Goal: Find specific page/section: Find specific page/section

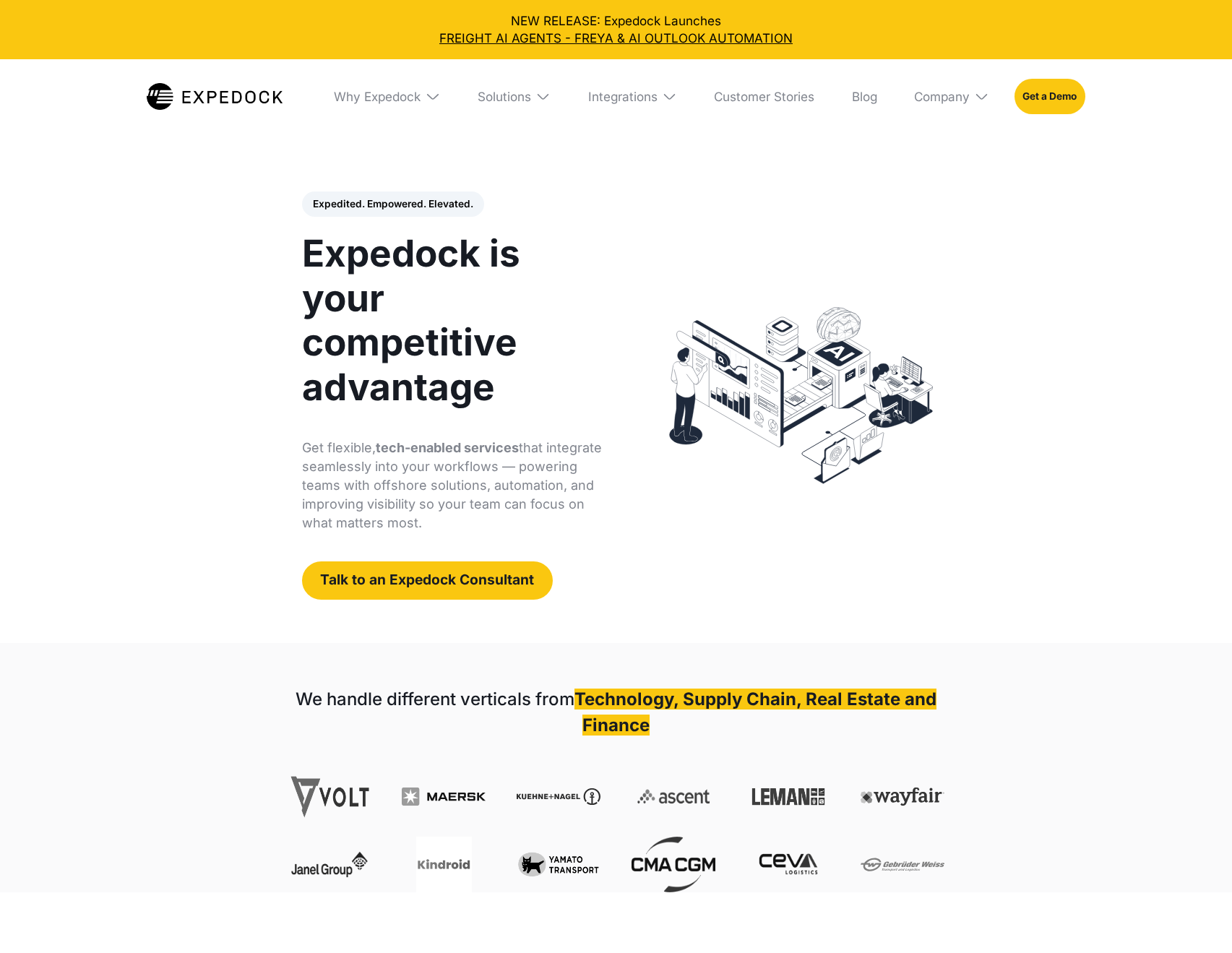
select select
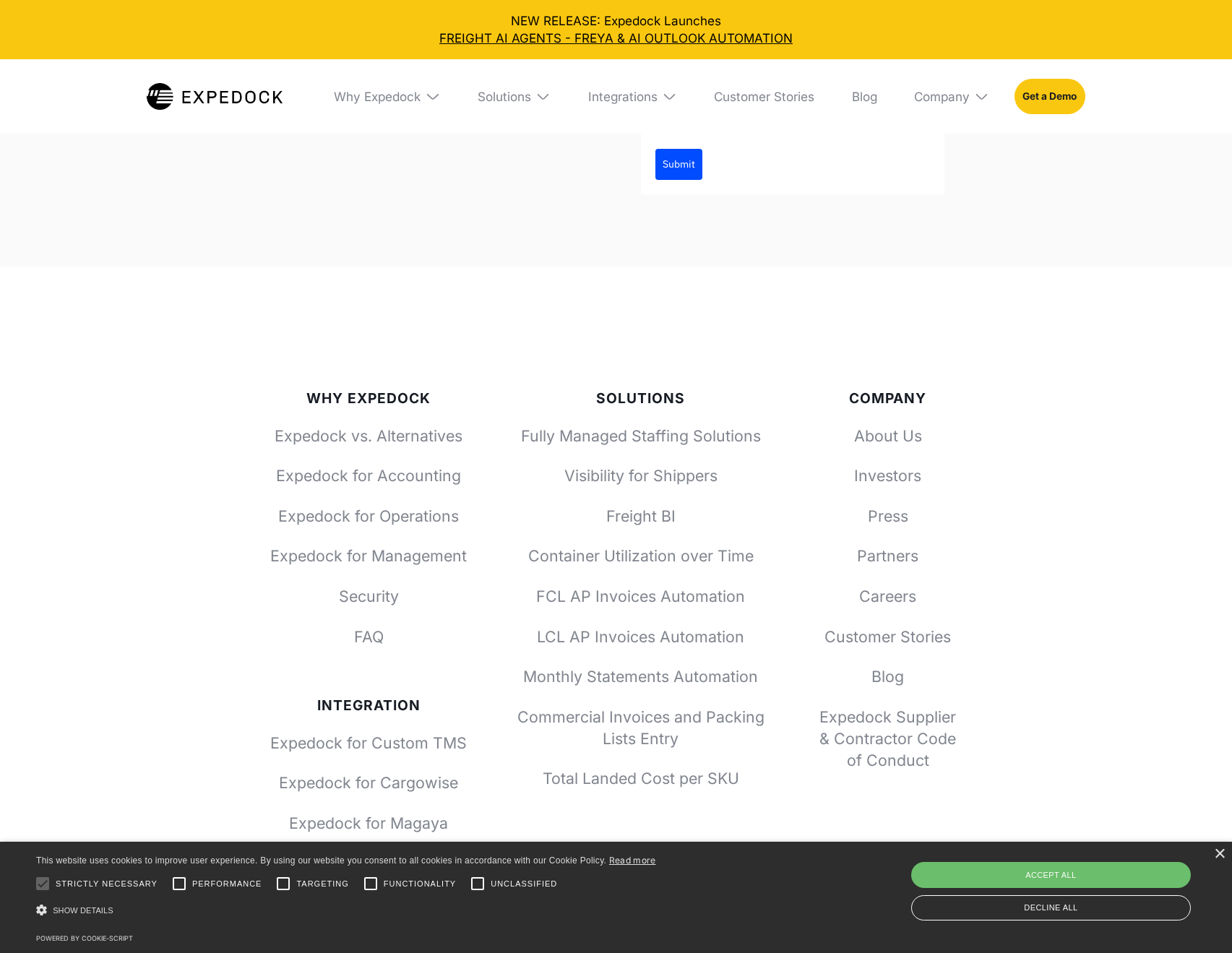
scroll to position [5234, 0]
click at [416, 771] on link "Expedock for Cargowise" at bounding box center [369, 782] width 198 height 22
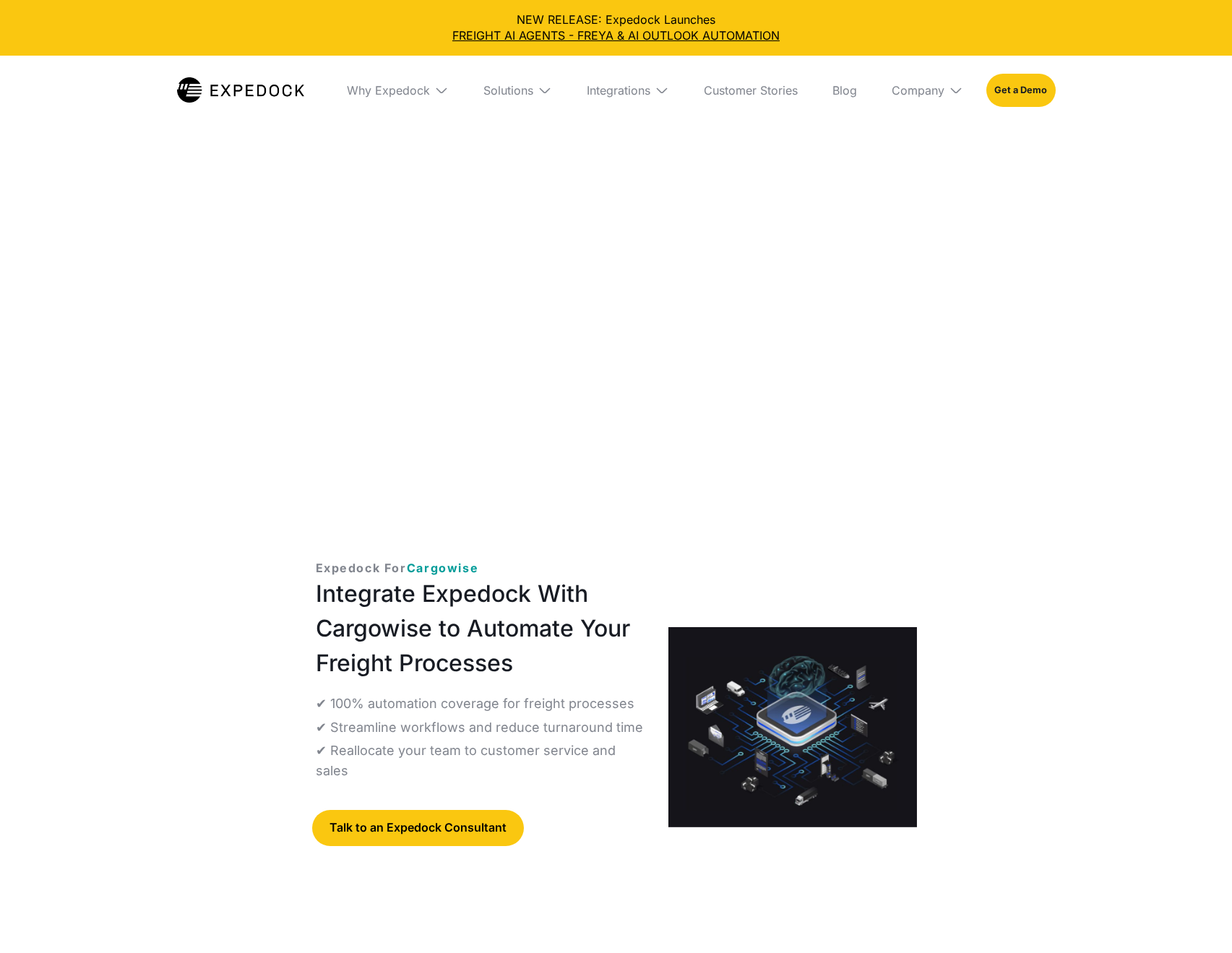
select select
